Goal: Transaction & Acquisition: Purchase product/service

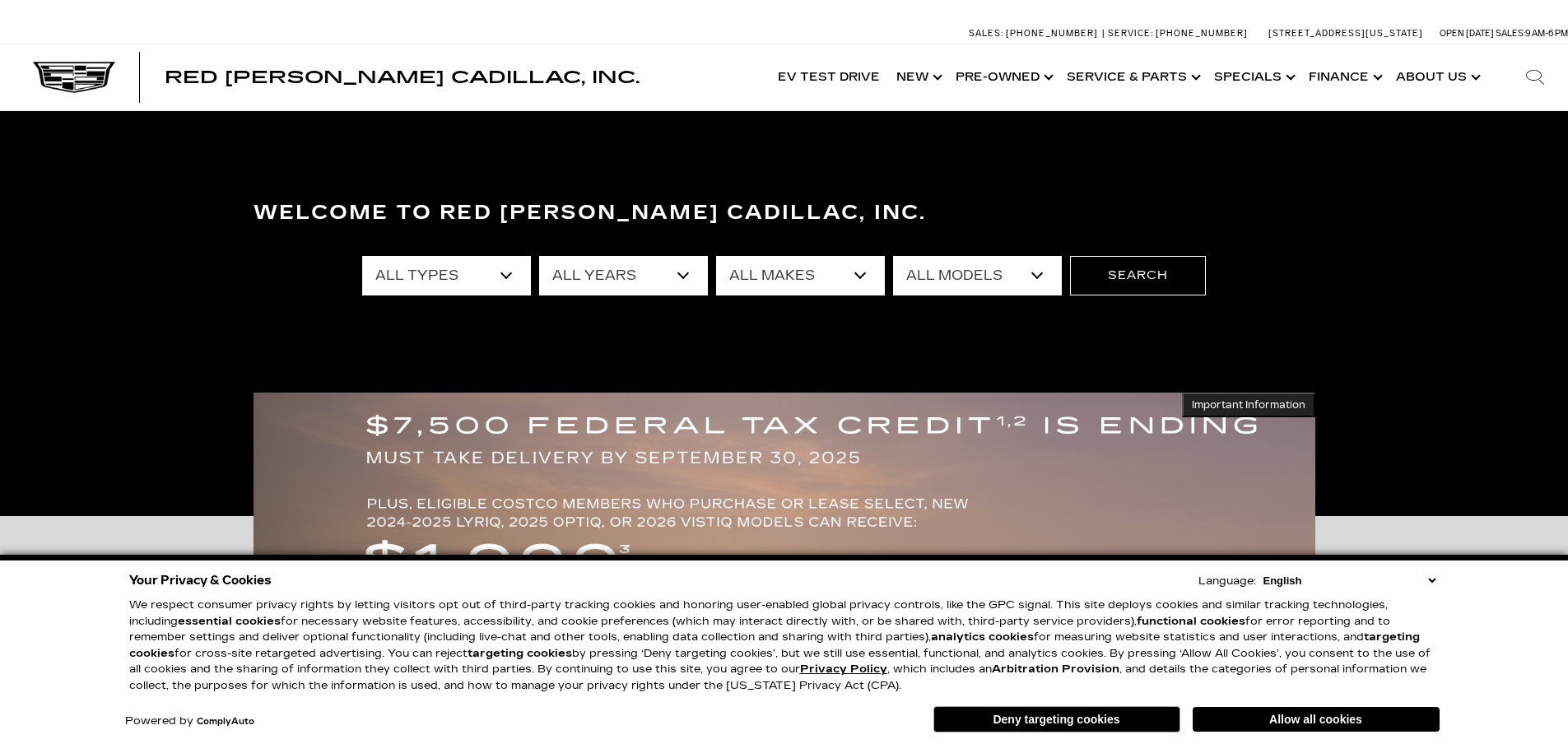
scroll to position [165, 0]
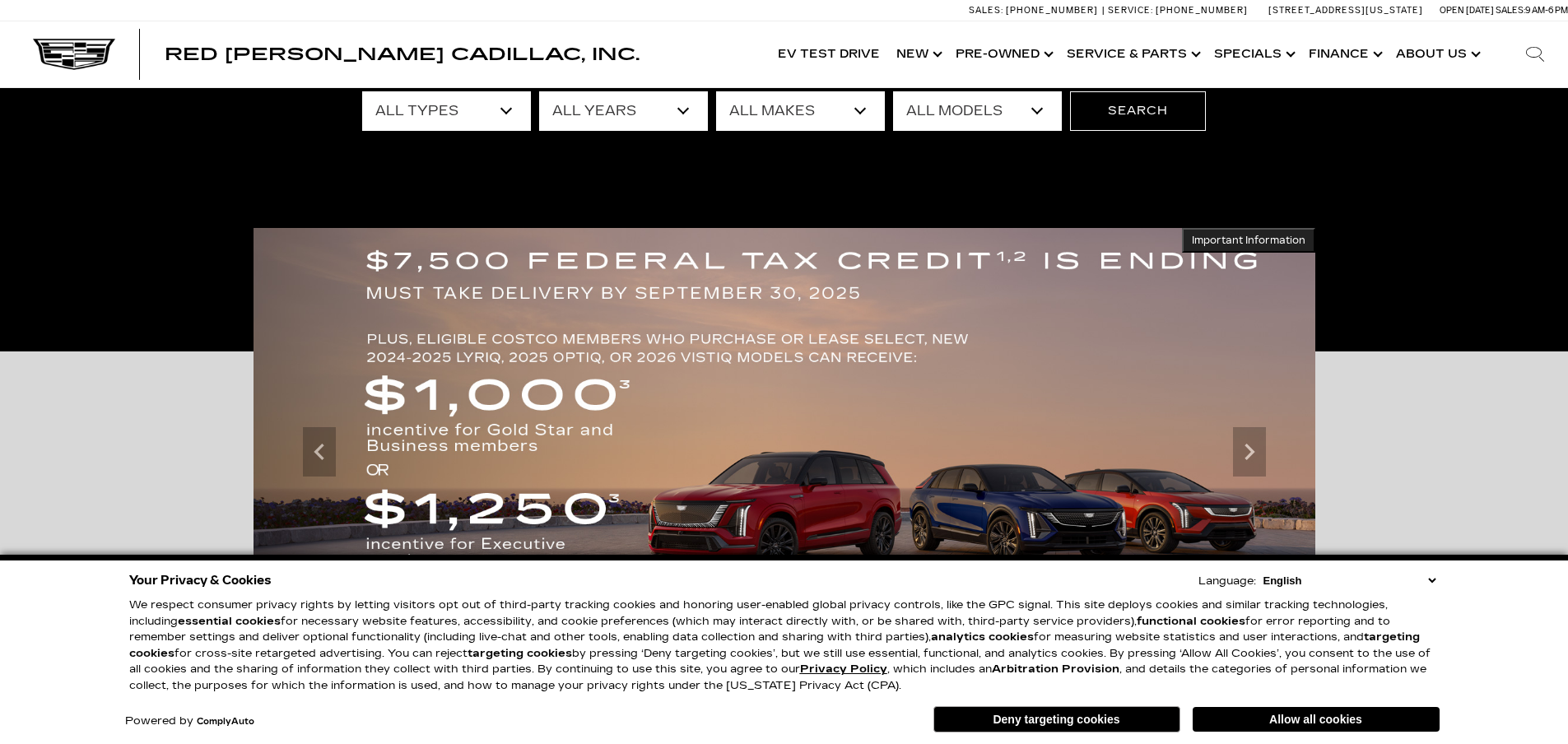
click at [1119, 720] on button "Deny targeting cookies" at bounding box center [1056, 719] width 247 height 26
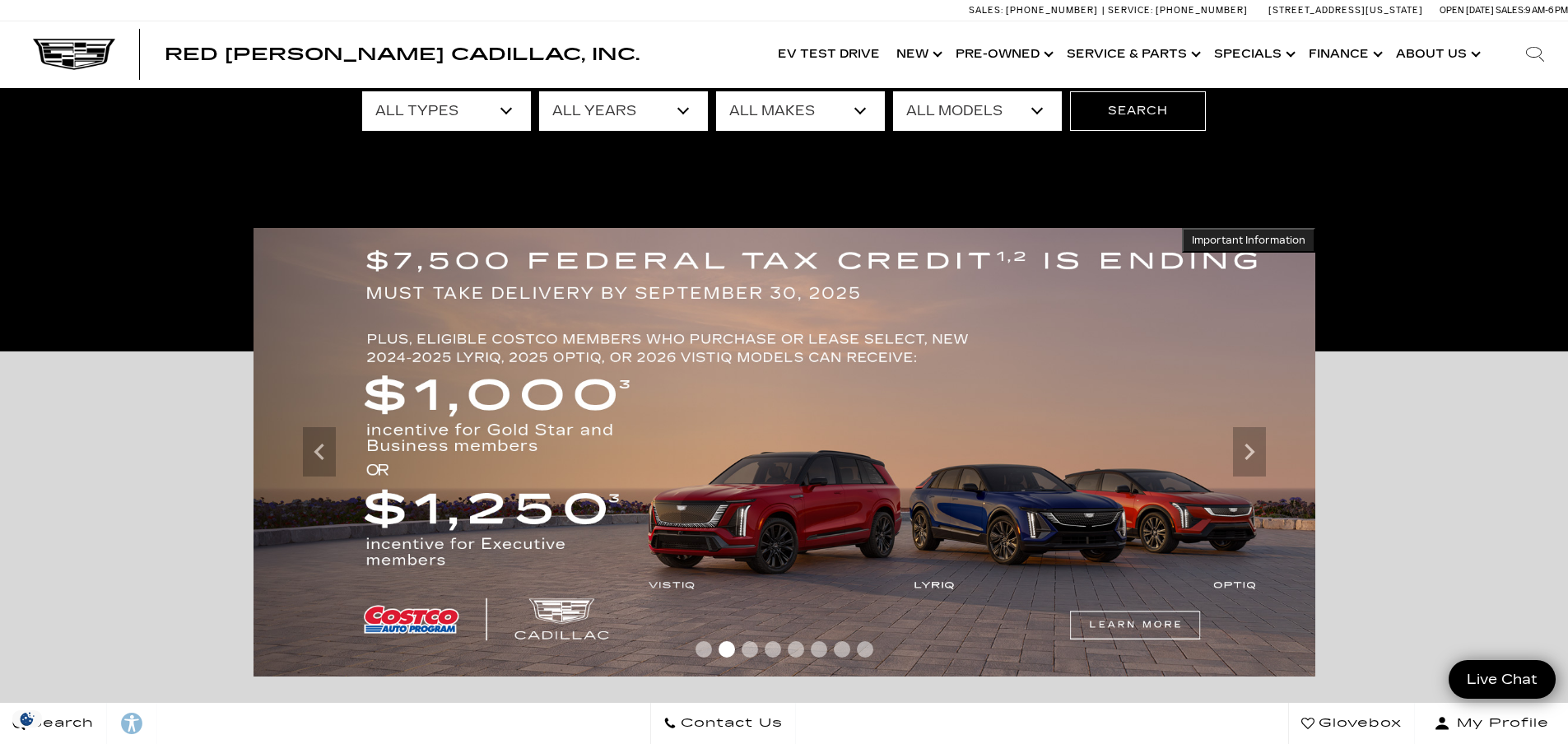
scroll to position [0, 0]
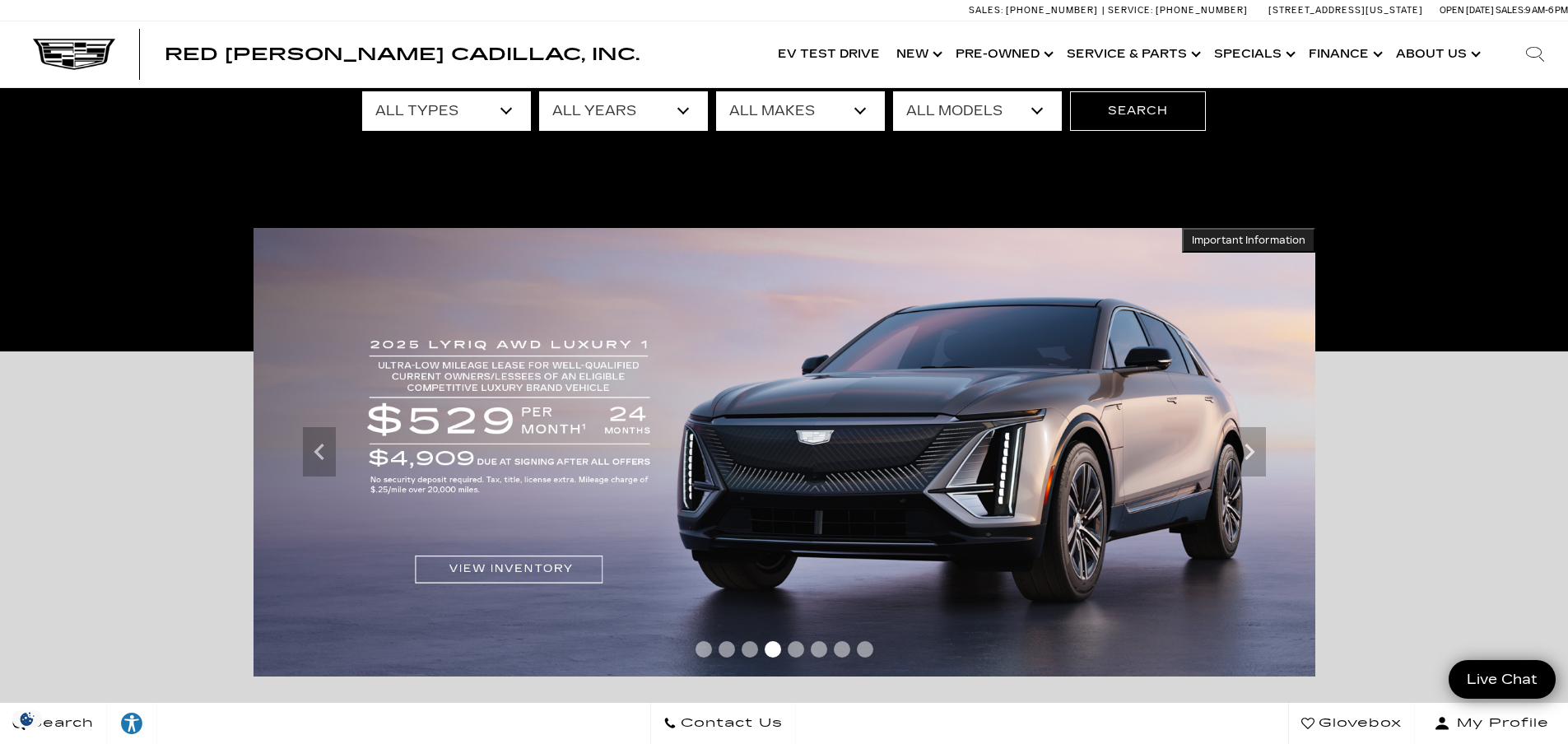
click at [436, 106] on select "All Types New Used Certified Used Demo" at bounding box center [447, 111] width 169 height 39
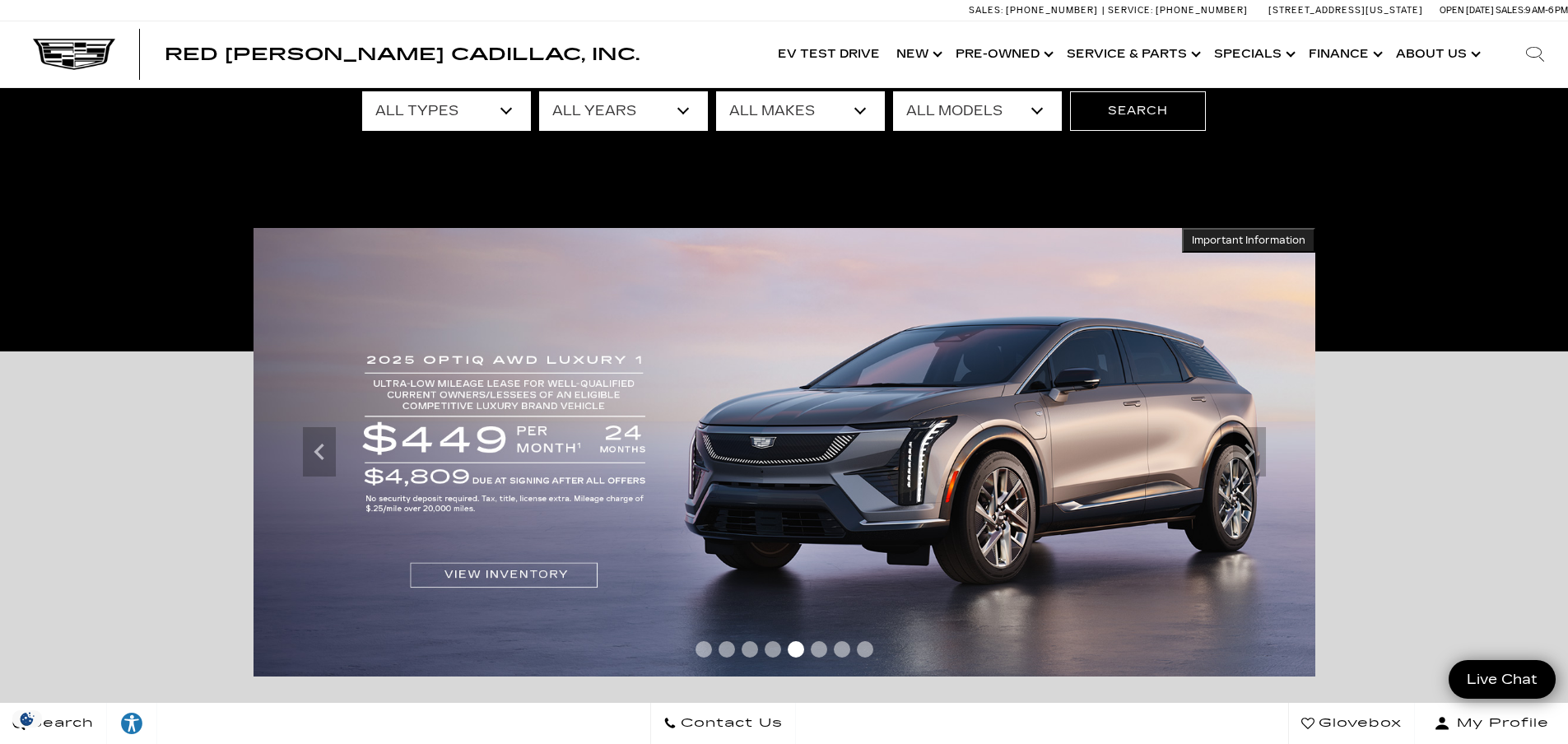
select select "New"
click at [363, 91] on select "All Types New Used Certified Used Demo" at bounding box center [447, 111] width 169 height 39
click at [600, 104] on select "All Years 2026 2025 2024" at bounding box center [623, 111] width 169 height 39
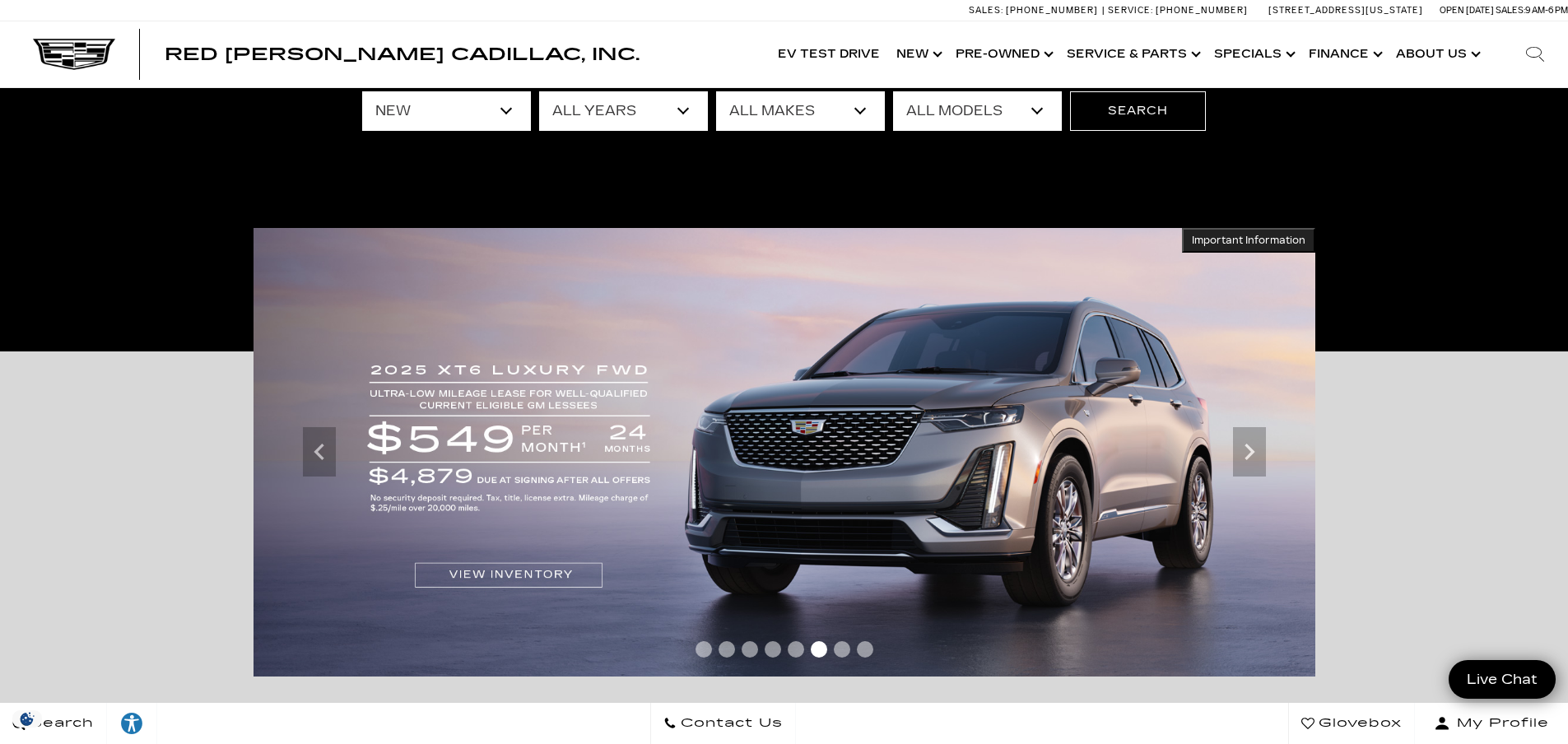
select select "2026"
click at [539, 91] on select "All Years 2026 2025 2024" at bounding box center [623, 111] width 169 height 39
click at [773, 104] on select "All Makes Cadillac" at bounding box center [801, 111] width 169 height 39
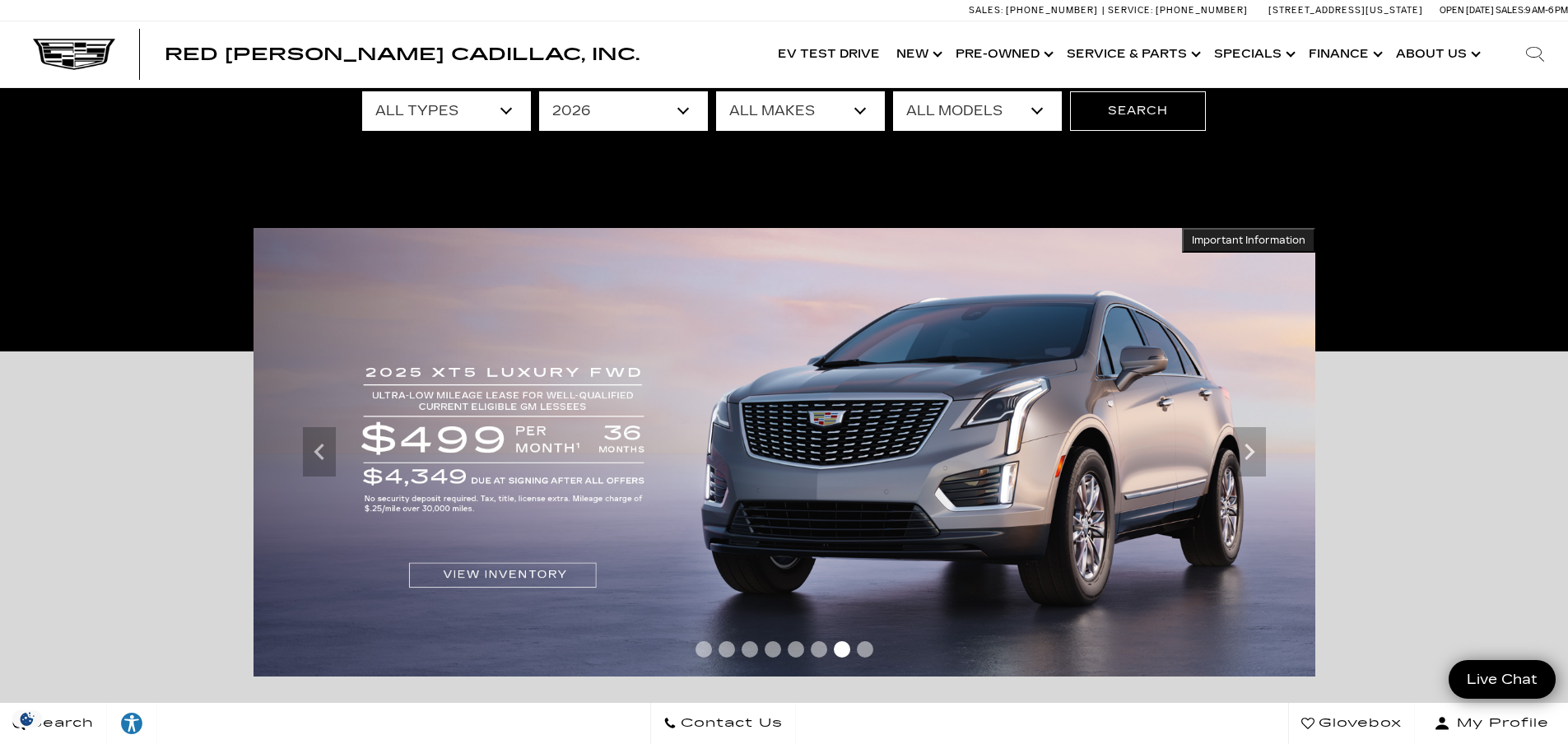
select select "Cadillac"
click at [716, 91] on select "All Makes Cadillac" at bounding box center [801, 111] width 169 height 39
click at [931, 118] on select "All Models ESCALADE IQ ESCALADE IQL LYRIQ VISTIQ" at bounding box center [977, 111] width 169 height 39
select select "ESCALADE IQL"
click at [893, 91] on select "All Models ESCALADE IQ ESCALADE IQL LYRIQ VISTIQ" at bounding box center [977, 111] width 169 height 39
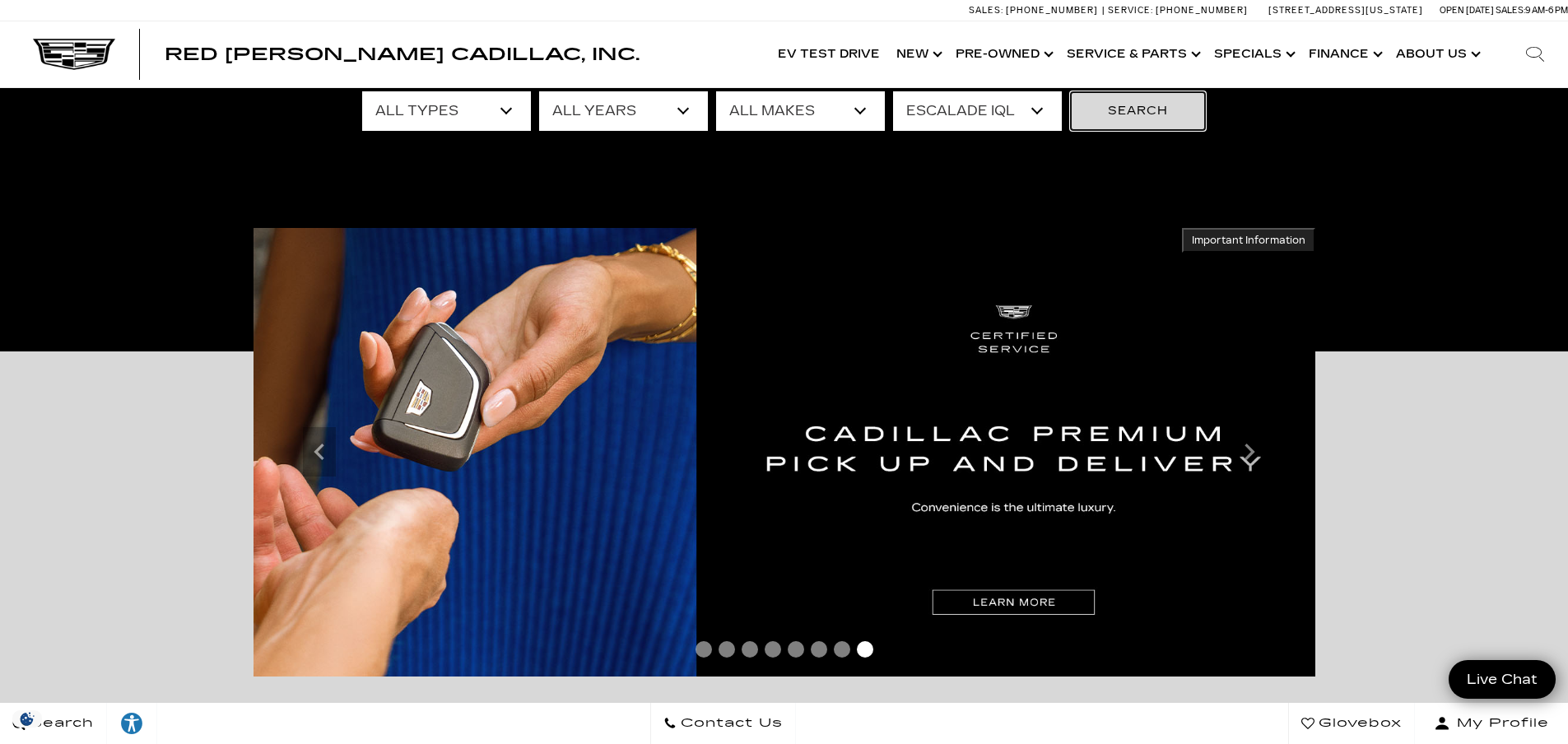
click at [1135, 113] on button "Search" at bounding box center [1138, 111] width 136 height 39
